Goal: Find specific page/section: Find specific page/section

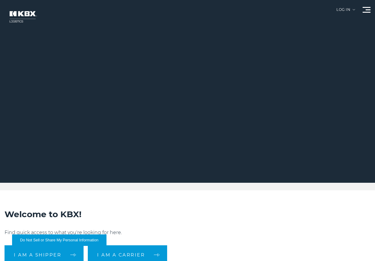
click at [346, 8] on div "Log in" at bounding box center [346, 12] width 19 height 8
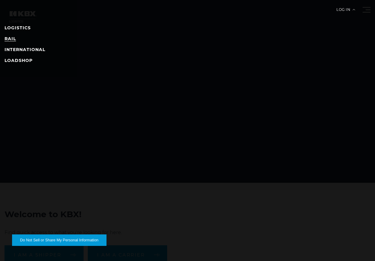
click at [14, 37] on link "RAIL" at bounding box center [10, 38] width 11 height 5
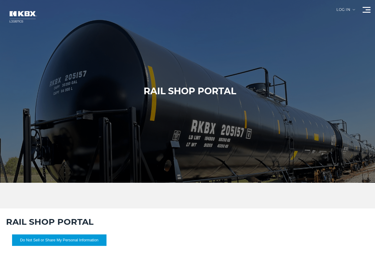
click at [247, 176] on div at bounding box center [190, 91] width 380 height 183
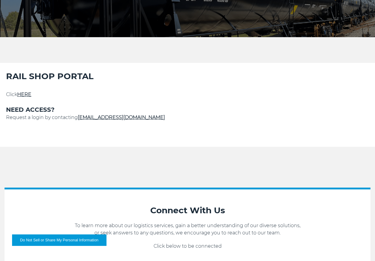
scroll to position [91, 0]
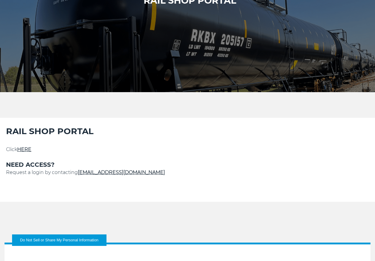
click at [27, 151] on link "HERE" at bounding box center [24, 149] width 14 height 6
